Goal: Transaction & Acquisition: Purchase product/service

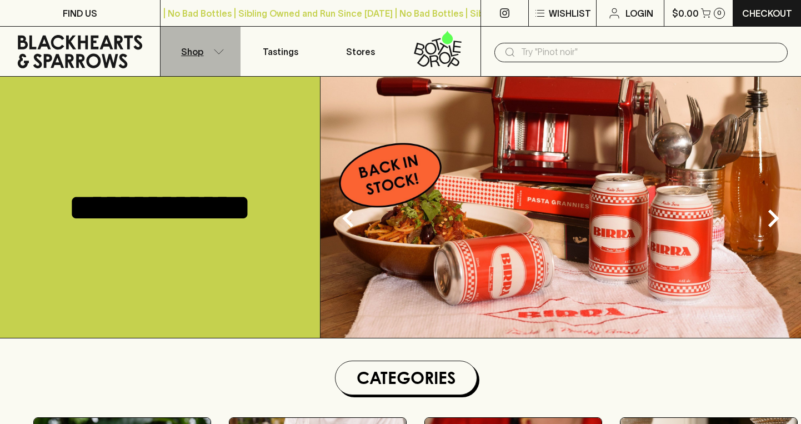
click at [212, 49] on button "Shop" at bounding box center [201, 51] width 80 height 49
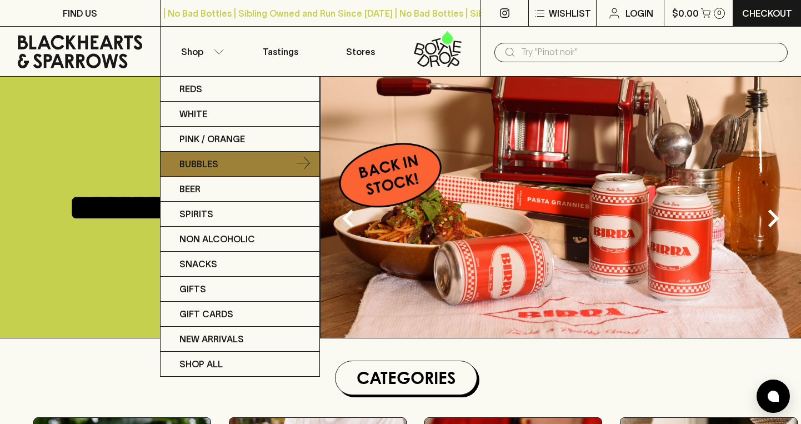
click at [209, 162] on p "Bubbles" at bounding box center [198, 163] width 39 height 13
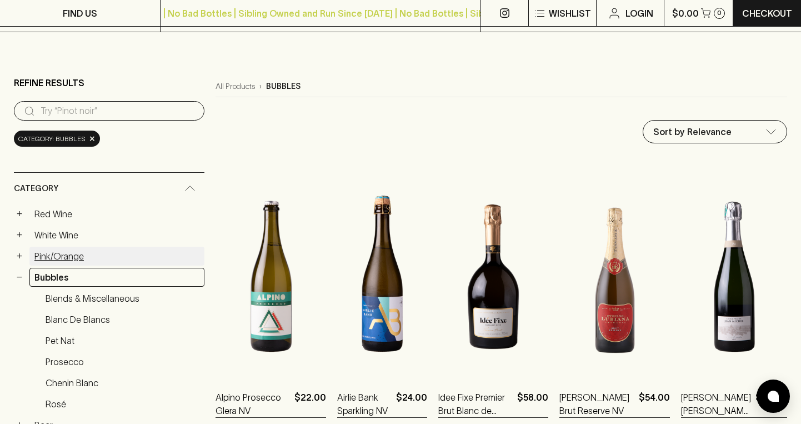
scroll to position [97, 0]
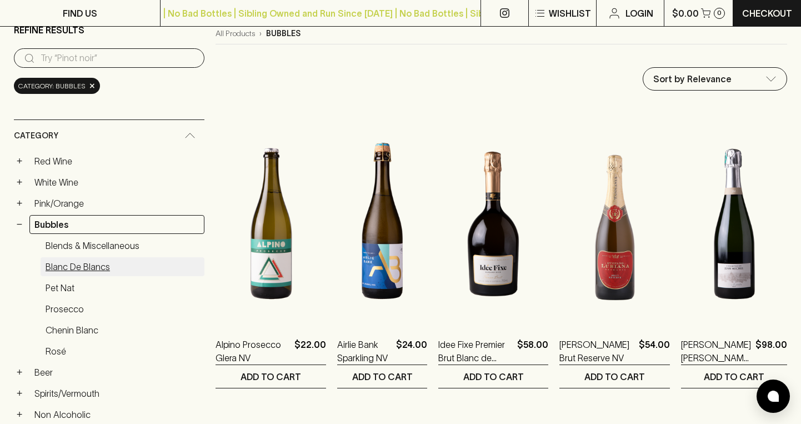
click at [97, 257] on link "Blanc de Blancs" at bounding box center [123, 266] width 164 height 19
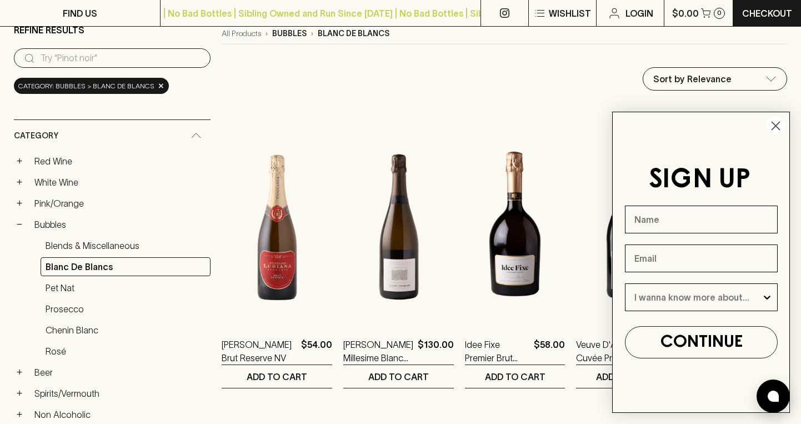
click at [775, 133] on circle "Close dialog" at bounding box center [776, 126] width 18 height 18
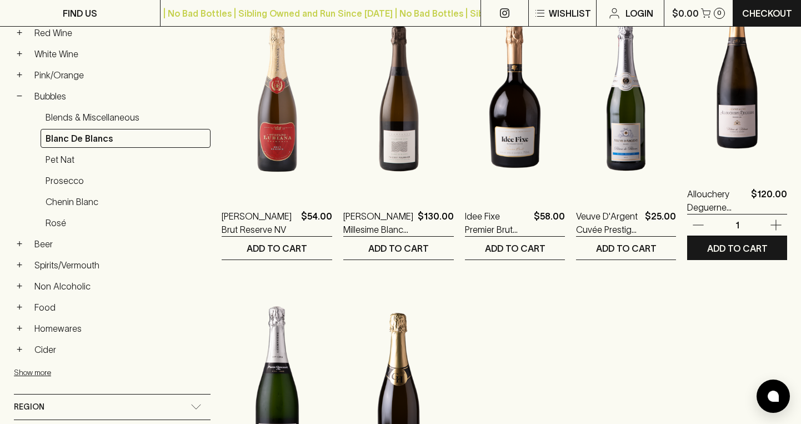
scroll to position [170, 0]
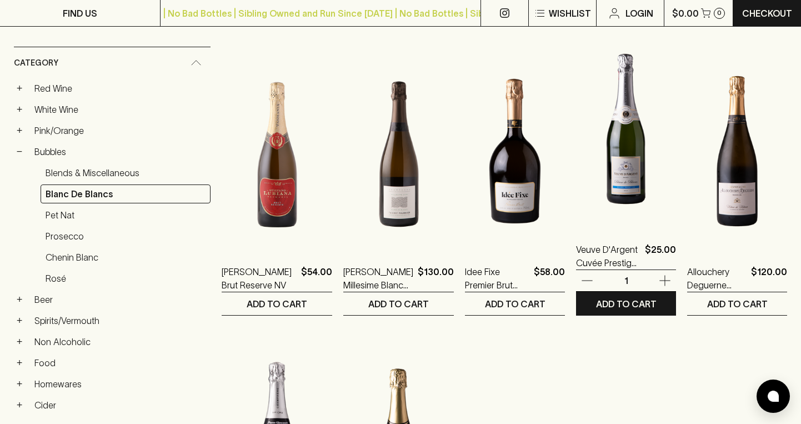
click at [619, 165] on img at bounding box center [626, 129] width 100 height 194
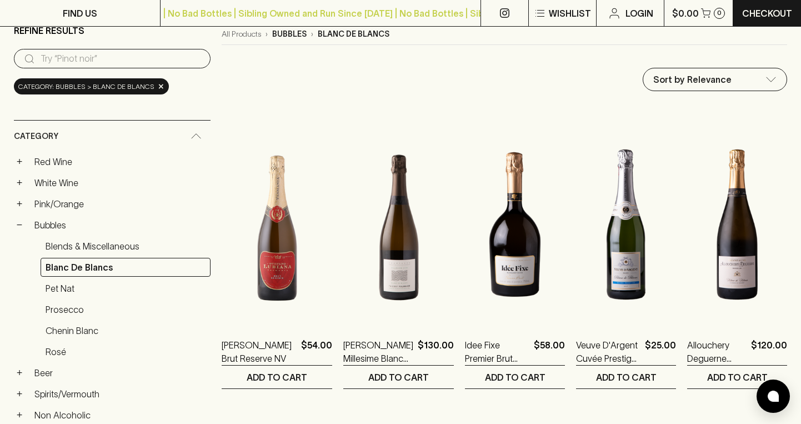
scroll to position [86, 0]
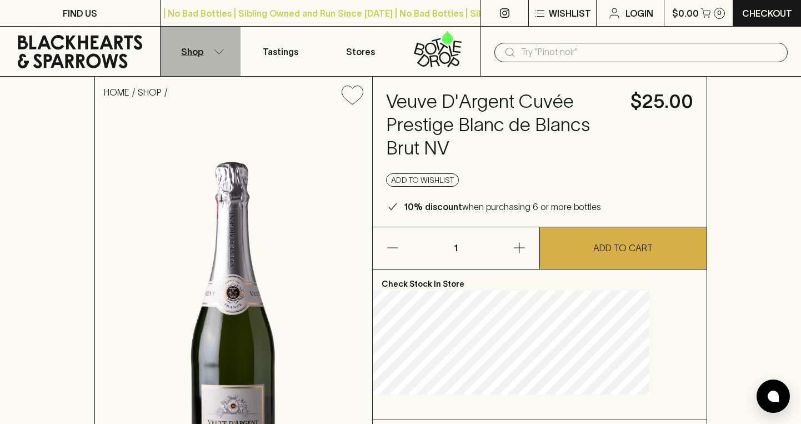
click at [210, 53] on button "Shop" at bounding box center [201, 51] width 80 height 49
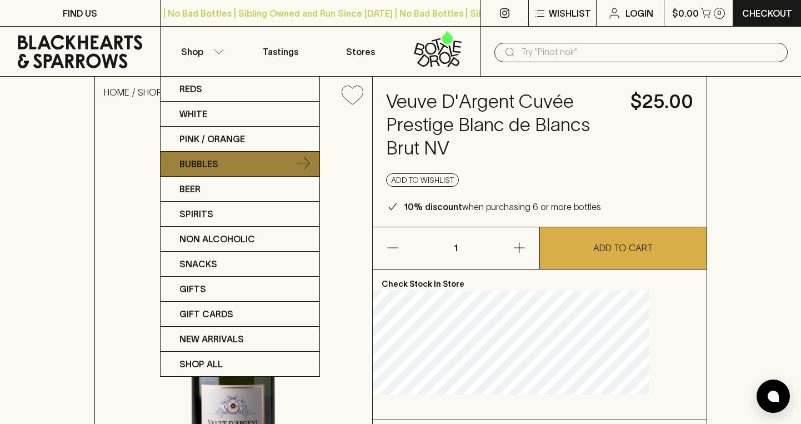
click at [222, 161] on link "Bubbles" at bounding box center [240, 164] width 159 height 25
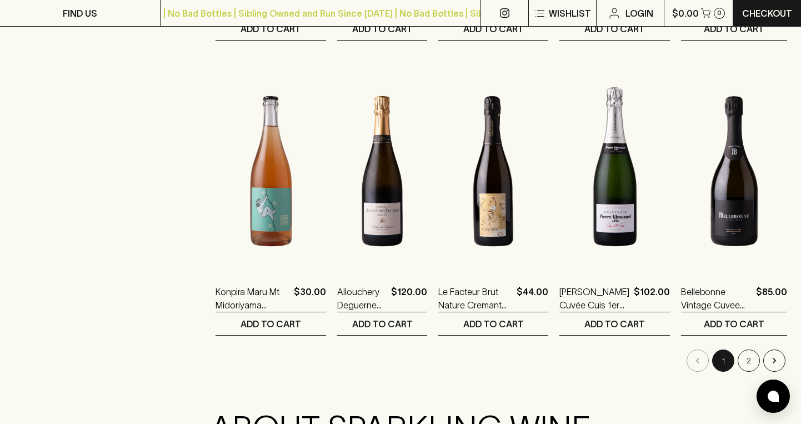
scroll to position [1036, 0]
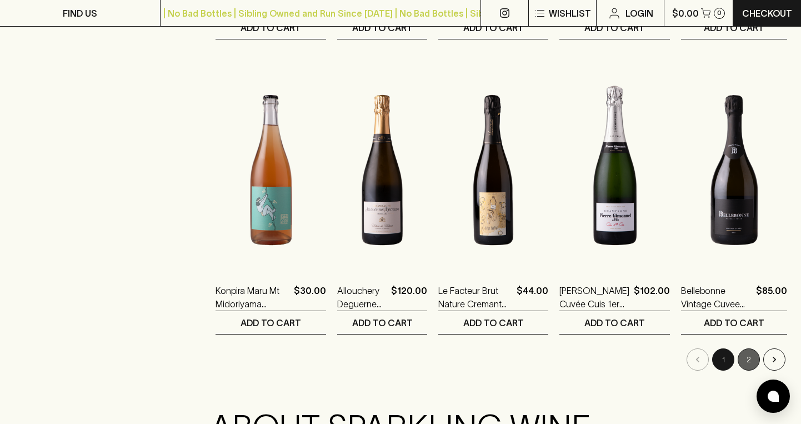
click at [756, 348] on button "2" at bounding box center [749, 359] width 22 height 22
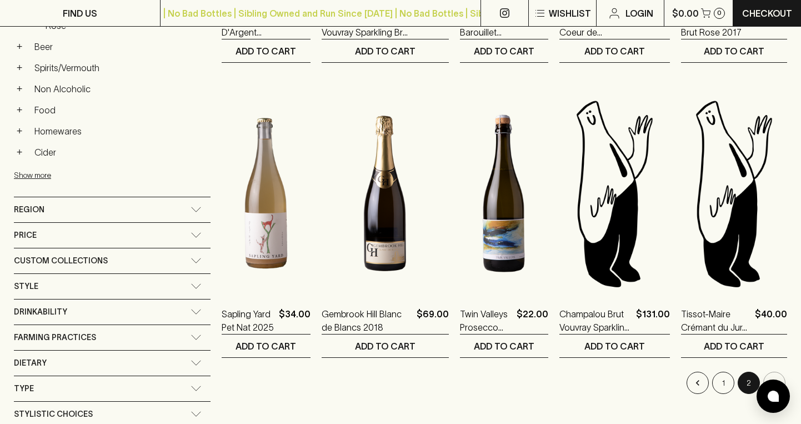
scroll to position [423, 0]
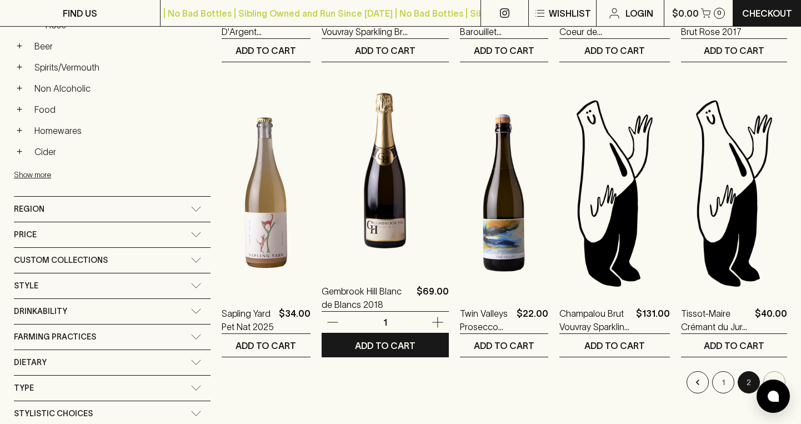
click at [378, 189] on img at bounding box center [385, 170] width 127 height 194
